Goal: Transaction & Acquisition: Purchase product/service

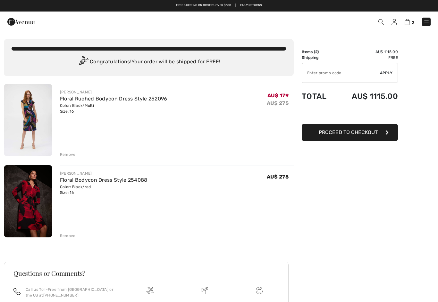
click at [30, 189] on img at bounding box center [28, 201] width 48 height 72
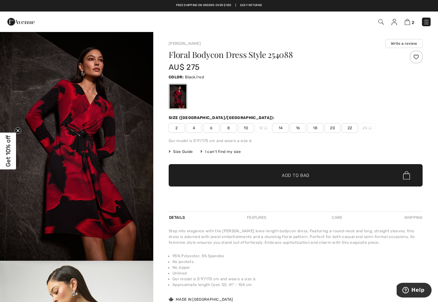
click at [409, 25] on img at bounding box center [406, 22] width 5 height 6
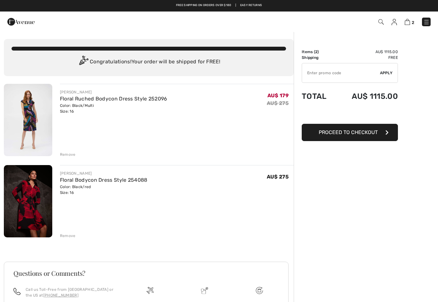
click at [135, 135] on div "[PERSON_NAME] Floral Ruched Bodycon Dress Style 252096 Color: Black/Multi Size:…" at bounding box center [176, 121] width 233 height 74
click at [33, 132] on img at bounding box center [28, 120] width 48 height 72
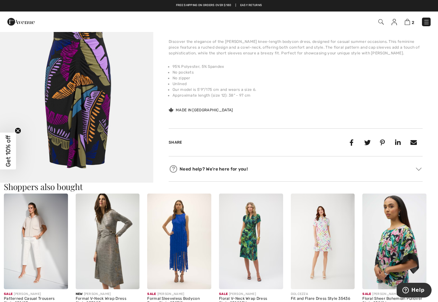
scroll to position [211, 0]
click at [40, 253] on img at bounding box center [36, 242] width 64 height 96
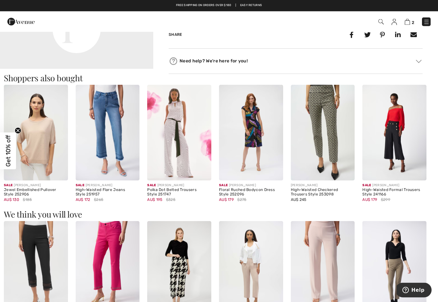
scroll to position [590, 0]
